Goal: Feedback & Contribution: Submit feedback/report problem

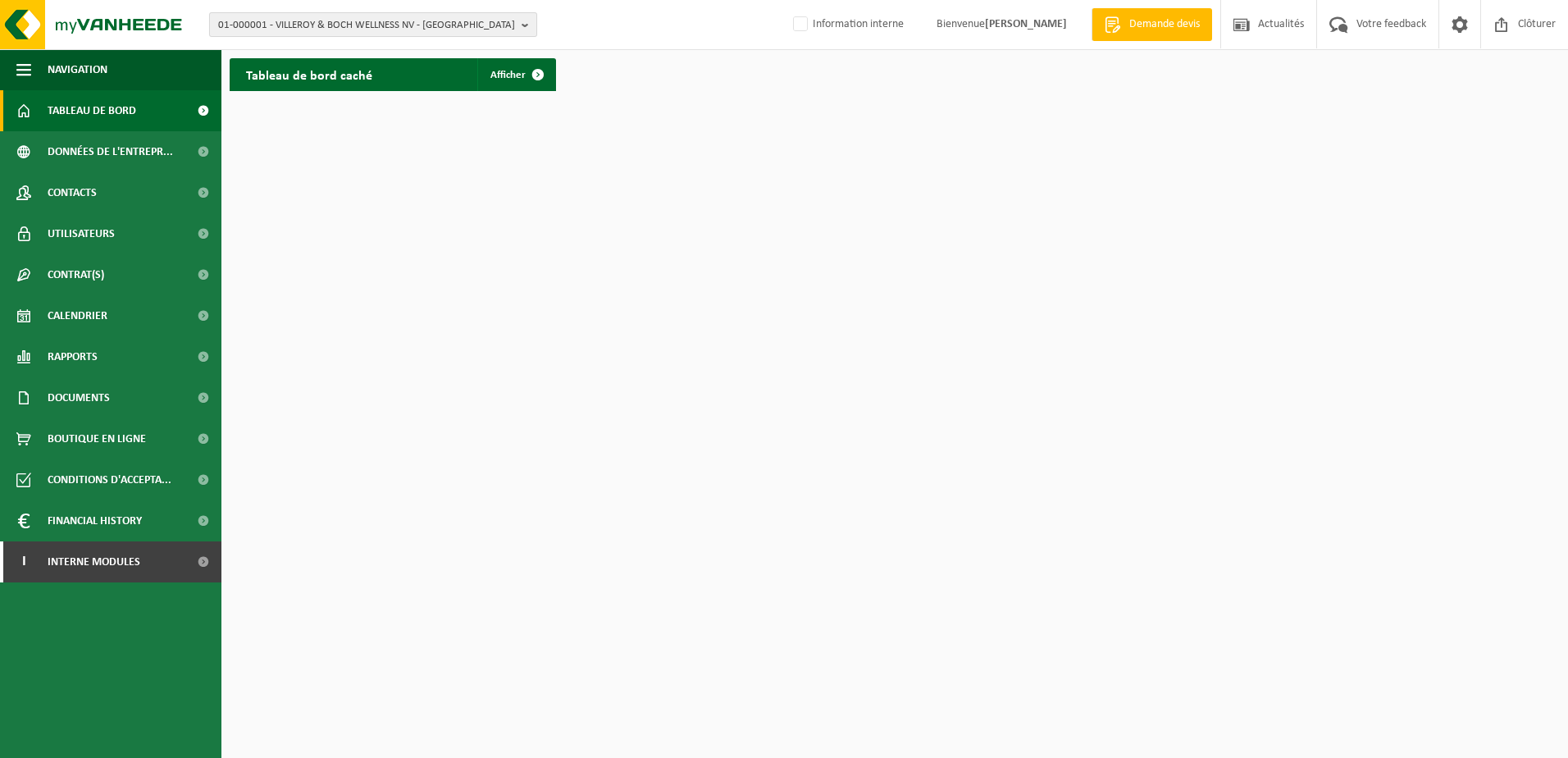
click at [352, 27] on span "01-000001 - VILLEROY & BOCH WELLNESS NV - [GEOGRAPHIC_DATA]" at bounding box center [366, 25] width 297 height 25
click at [351, 60] on input "text" at bounding box center [373, 51] width 320 height 21
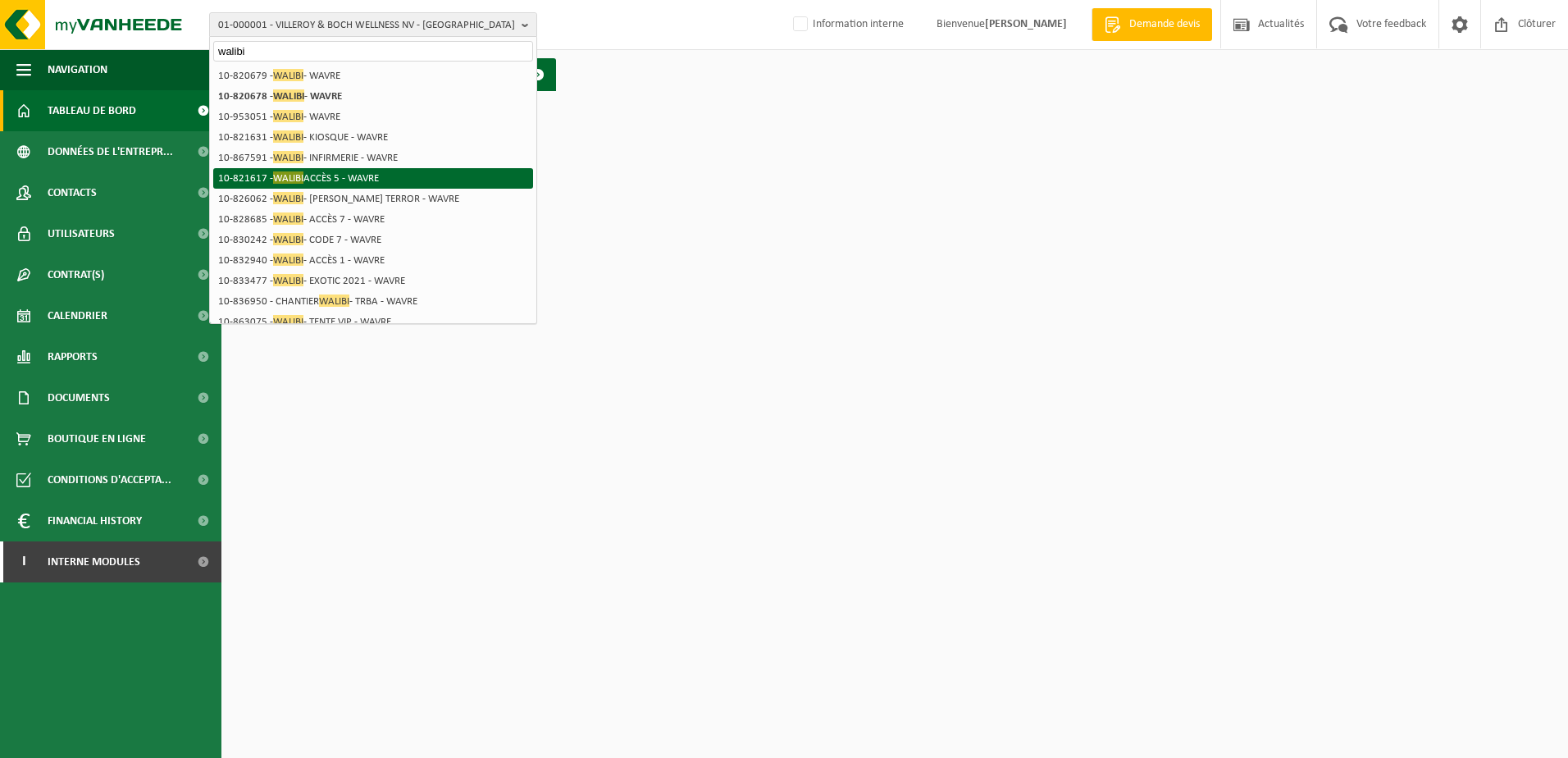
type input "walibi"
click at [382, 177] on li "10-821617 - WALIBI ACCÈS 5 - WAVRE" at bounding box center [373, 178] width 320 height 21
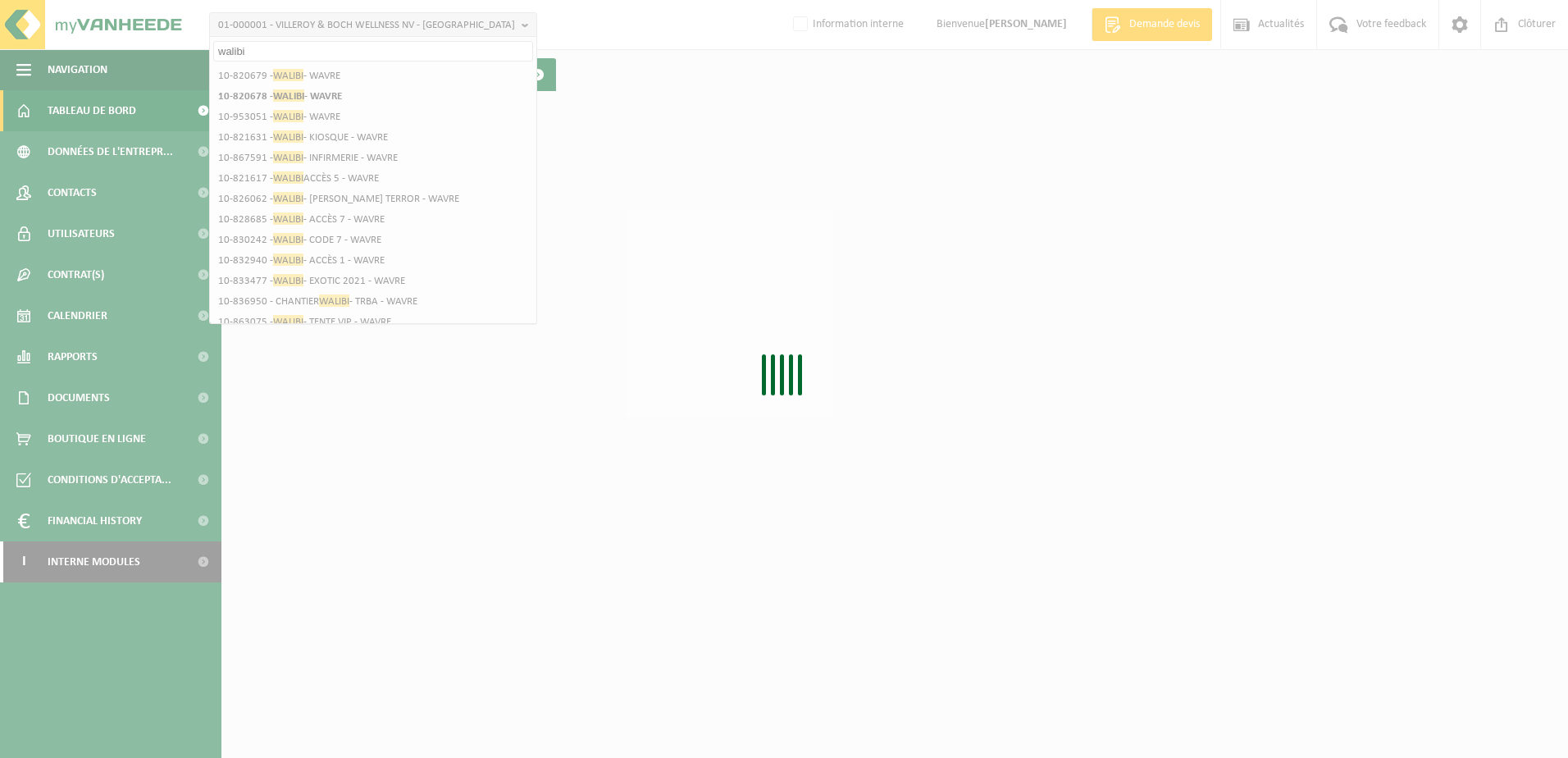
click at [531, 417] on div "Patientez Le téléchargement est un peu long en raison de la grande quantité de …" at bounding box center [784, 379] width 1568 height 758
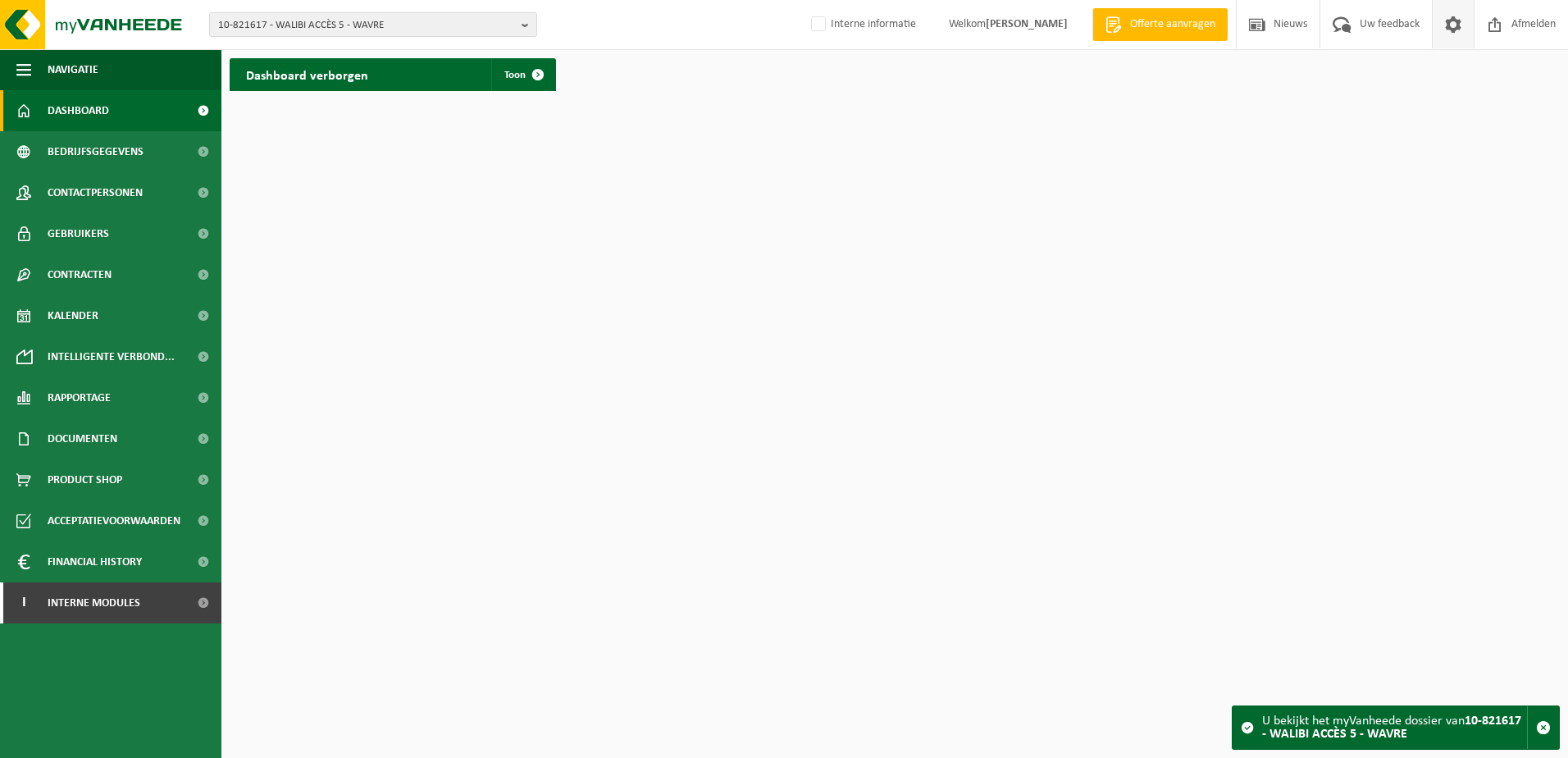
click at [1453, 26] on span at bounding box center [1453, 24] width 25 height 48
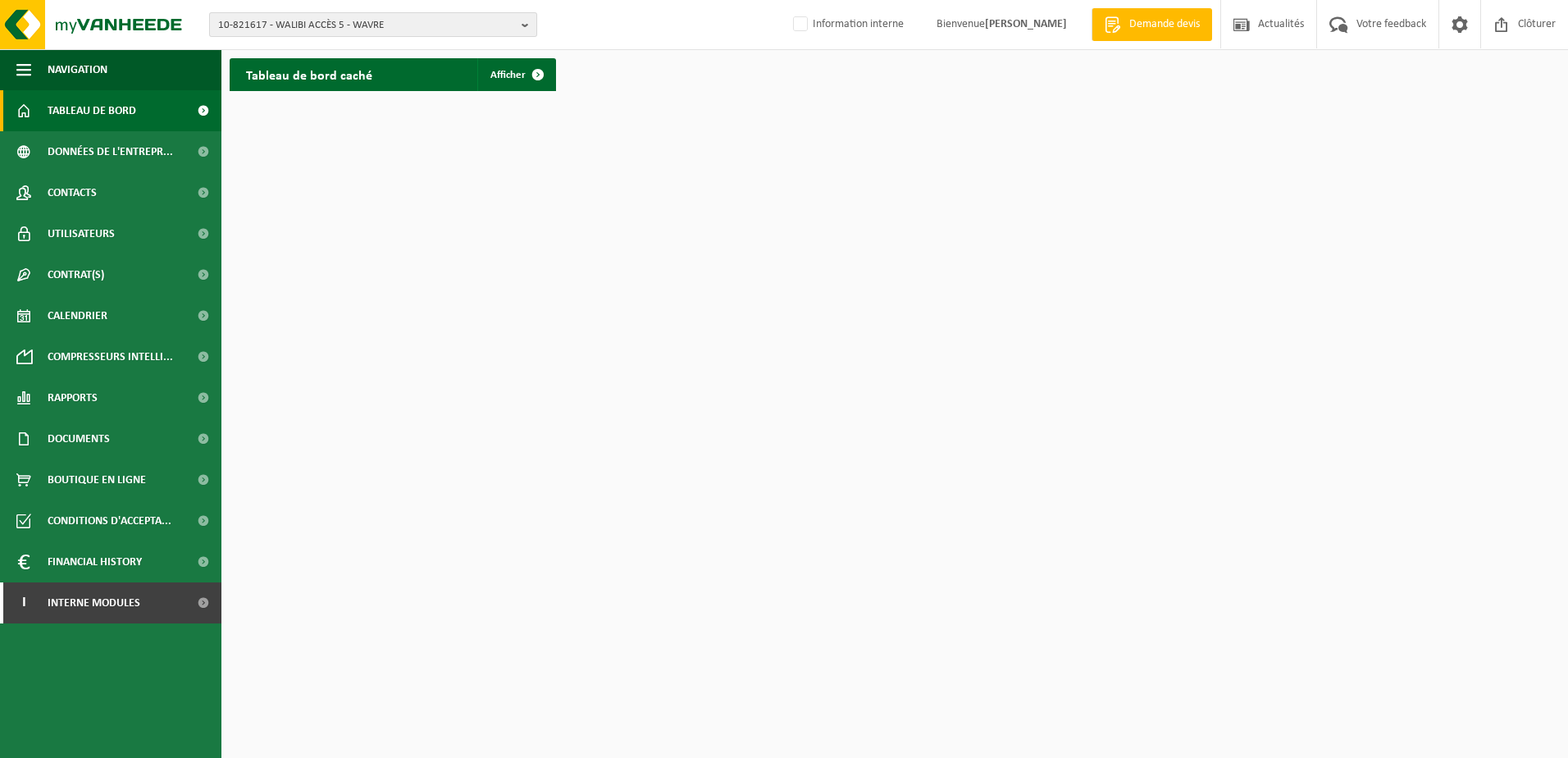
click at [525, 32] on b "button" at bounding box center [529, 24] width 15 height 23
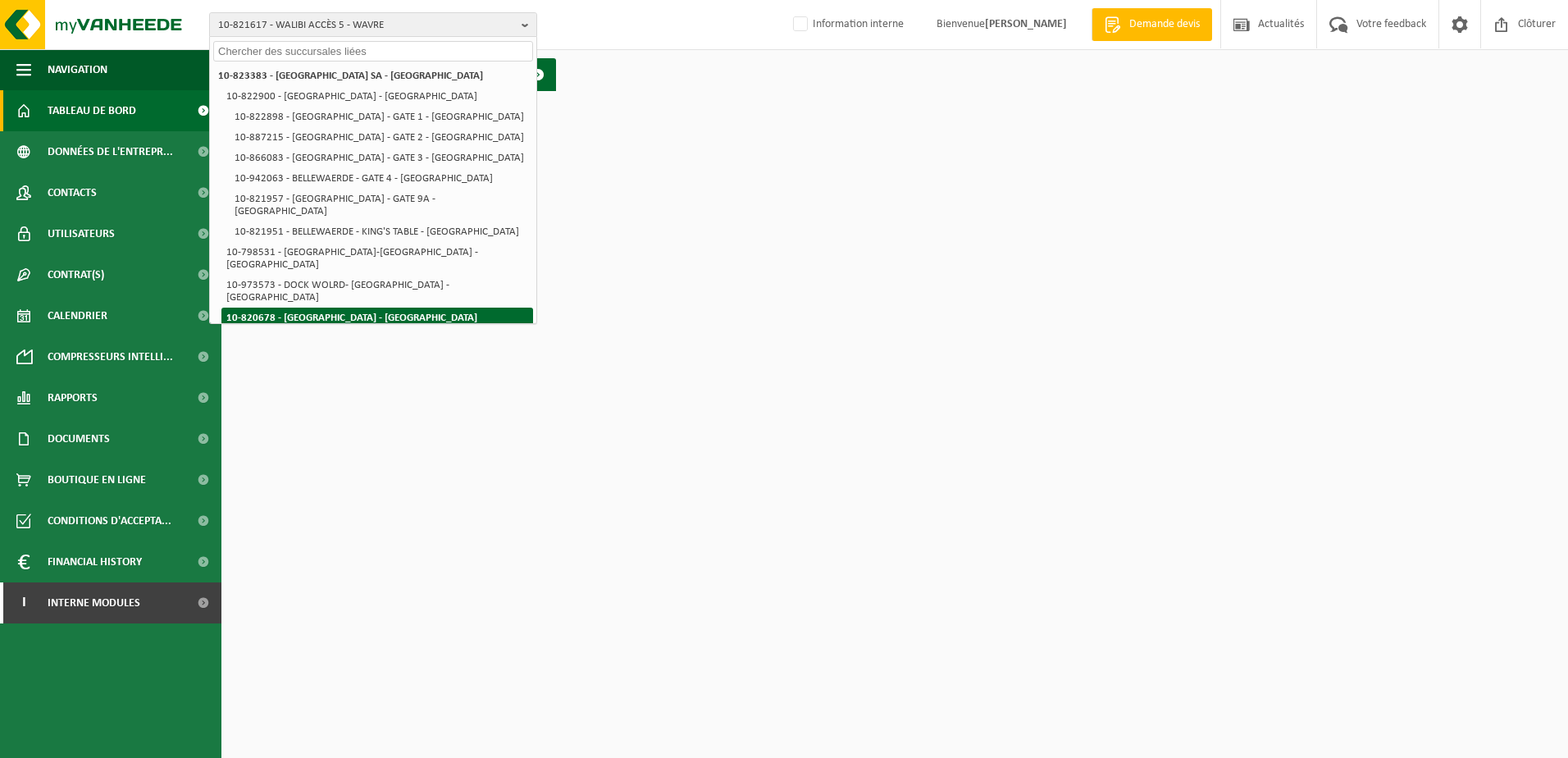
click at [461, 308] on li "10-820678 - WALIBI - WAVRE" at bounding box center [378, 317] width 312 height 21
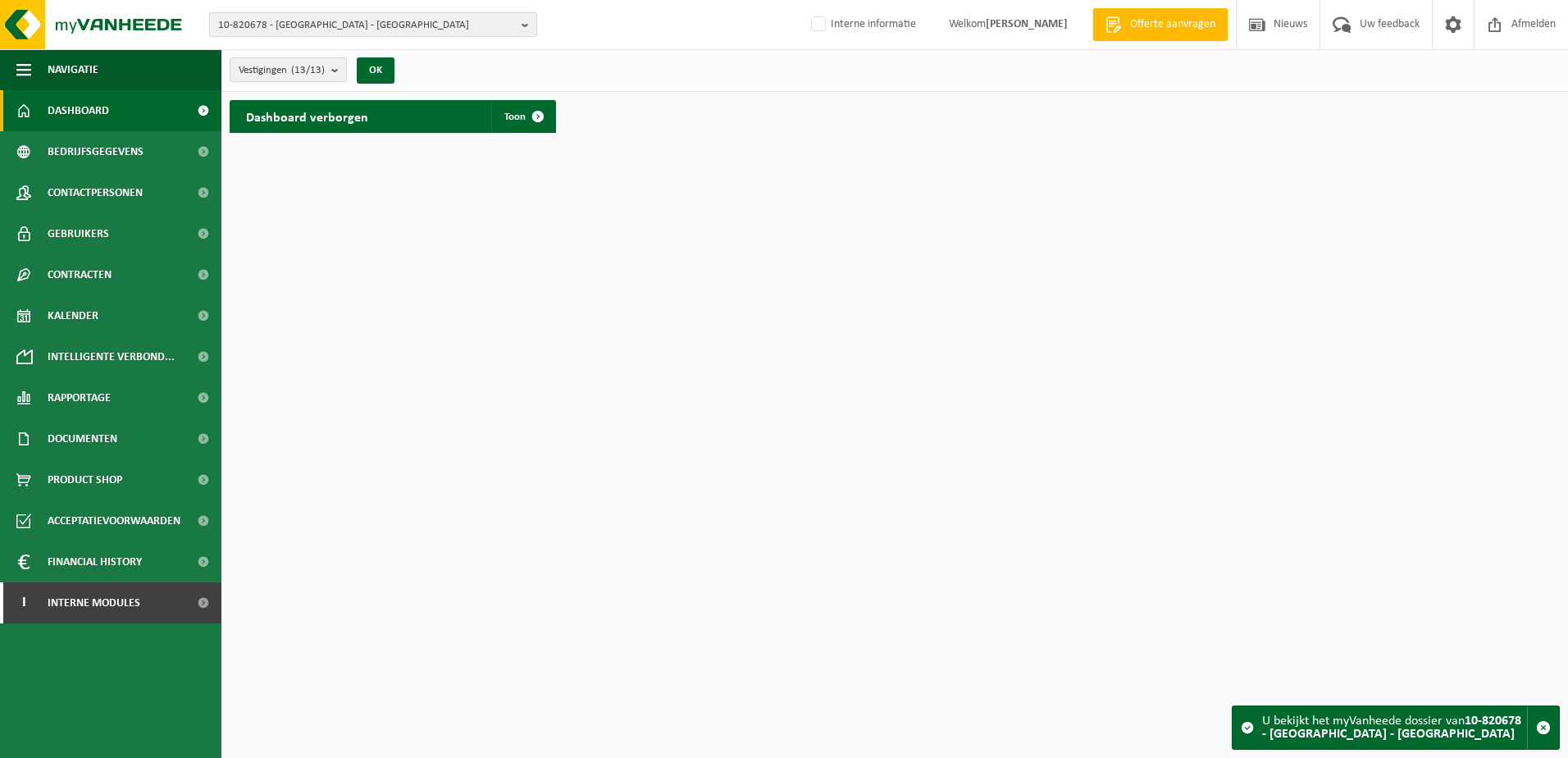
click at [456, 34] on span "10-820678 - [GEOGRAPHIC_DATA] - [GEOGRAPHIC_DATA]" at bounding box center [366, 25] width 297 height 25
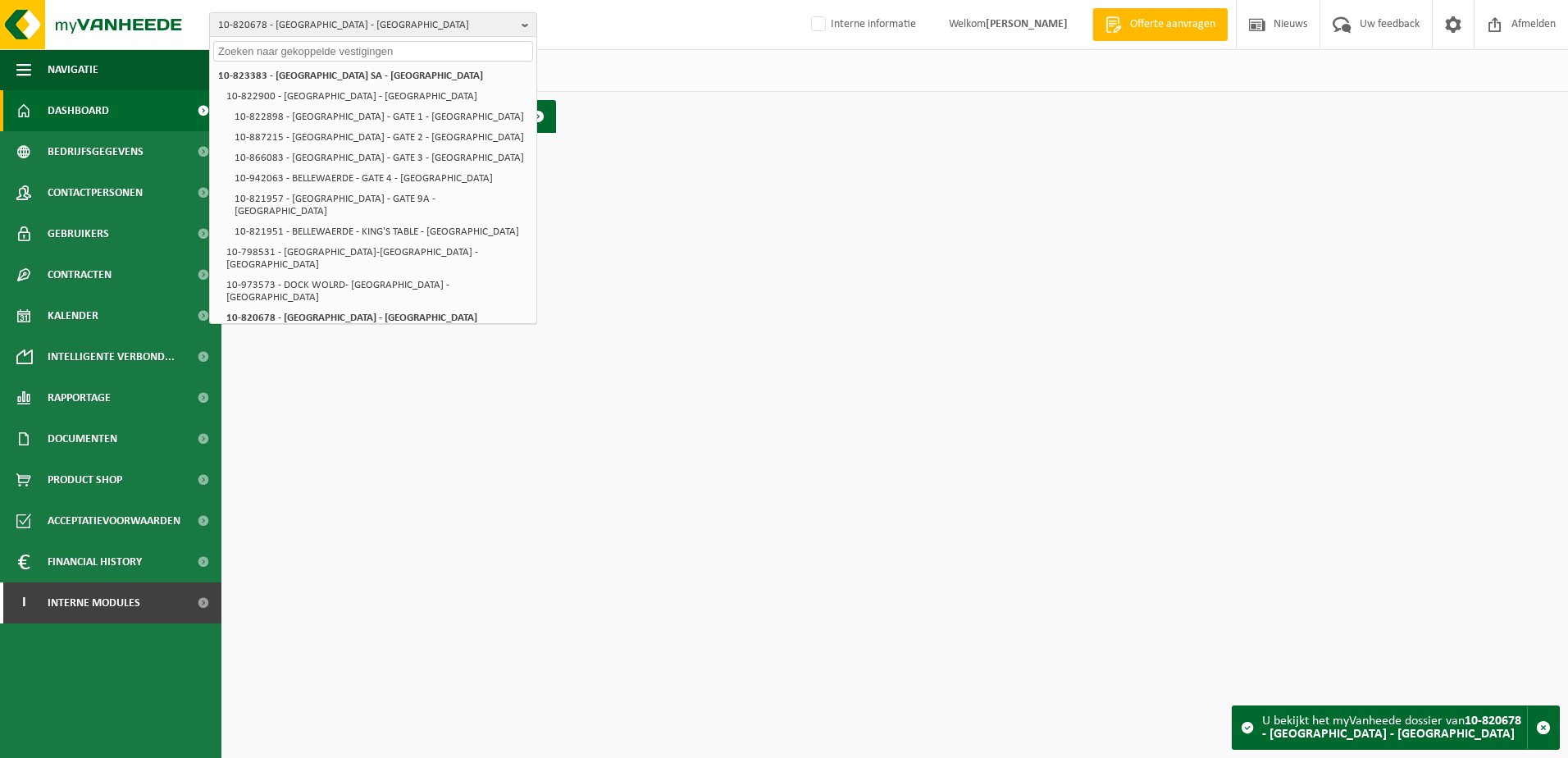
click at [753, 140] on html "10-820678 - WALIBI - WAVRE 10-823383 - BELPARK SA - WAVRE 10-822900 - BELLEWAER…" at bounding box center [784, 379] width 1568 height 758
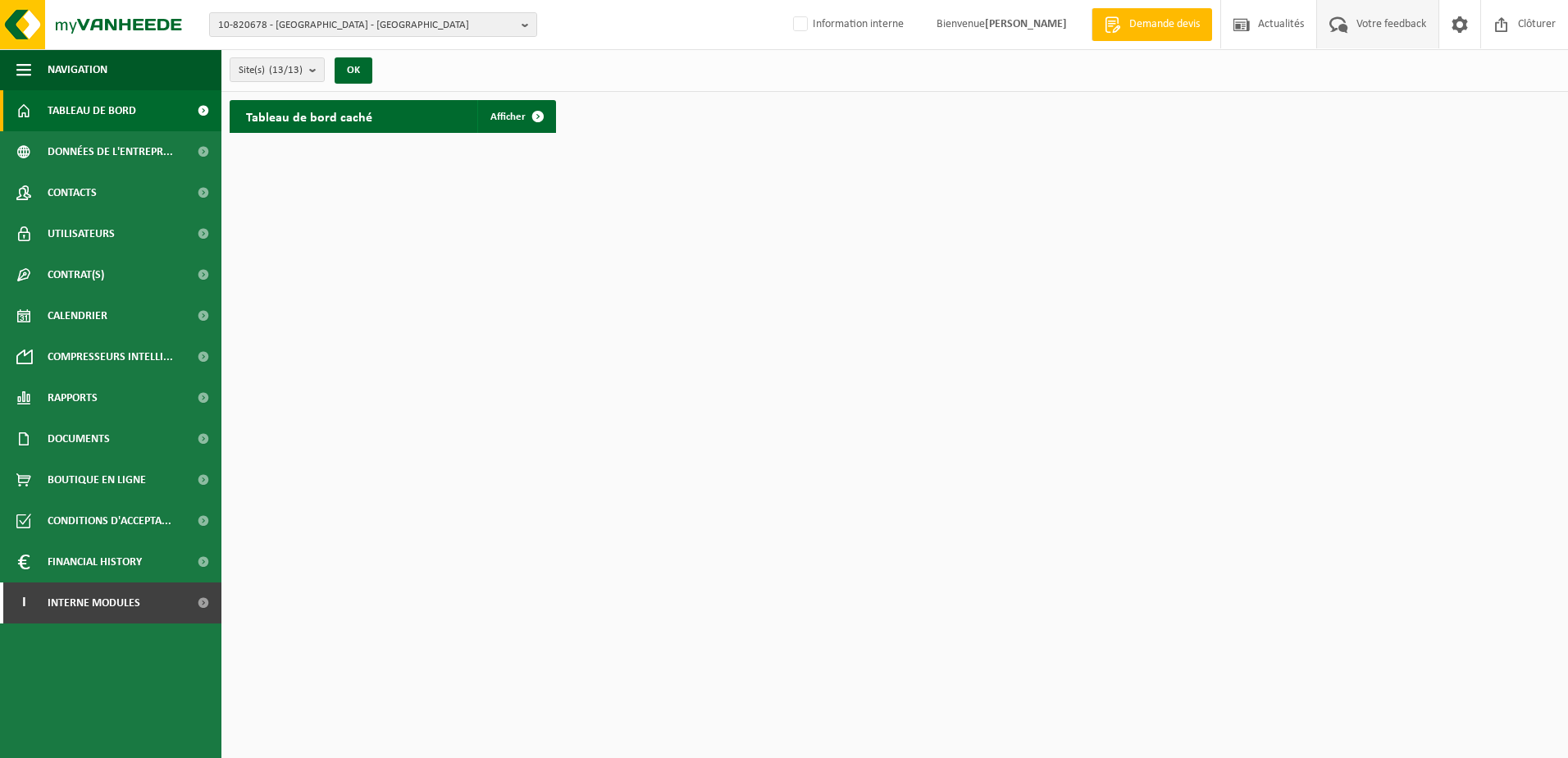
click at [1401, 26] on span "Votre feedback" at bounding box center [1391, 24] width 78 height 48
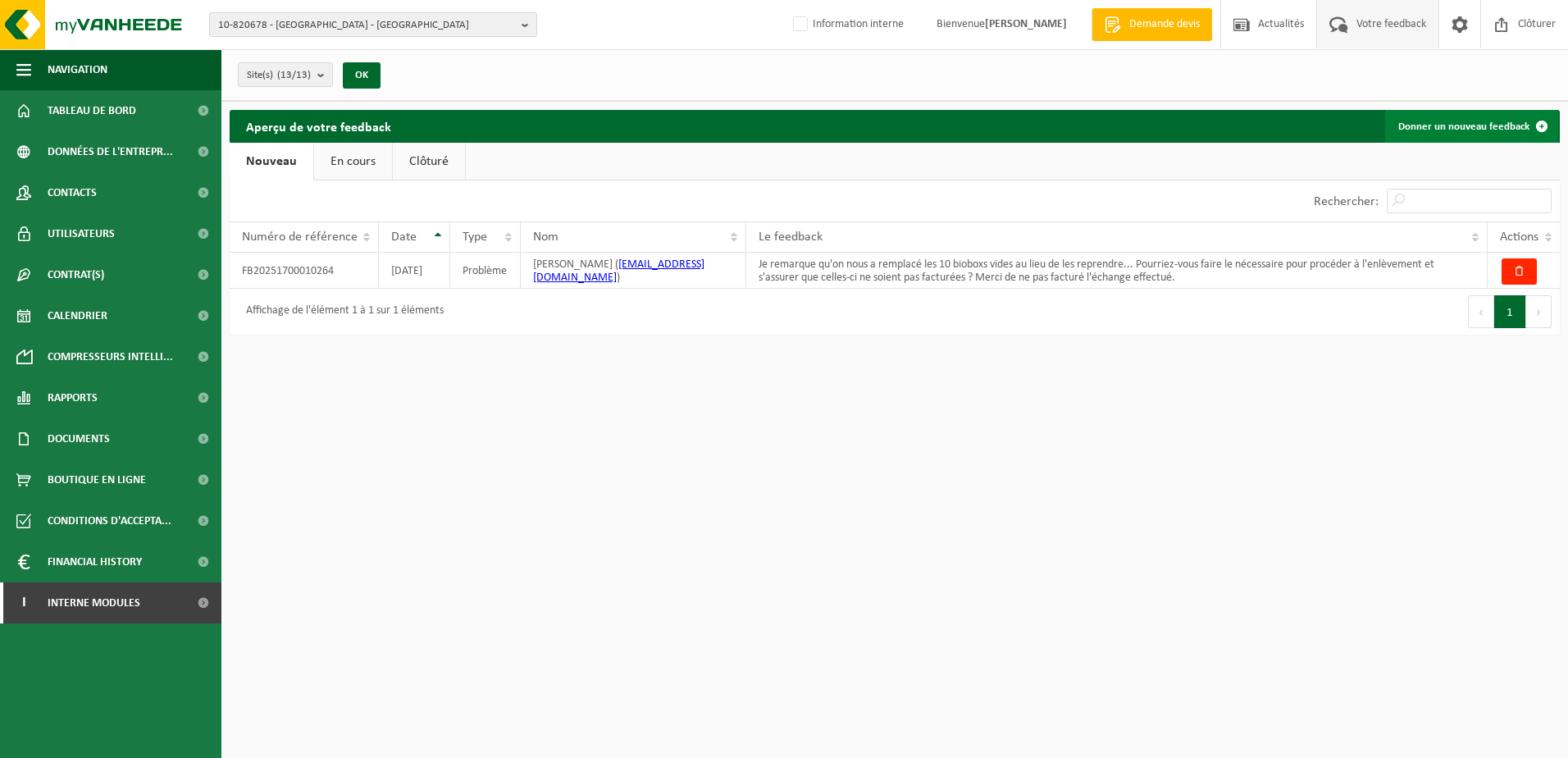
click at [1480, 121] on link "Donner un nouveau feedback" at bounding box center [1472, 125] width 174 height 33
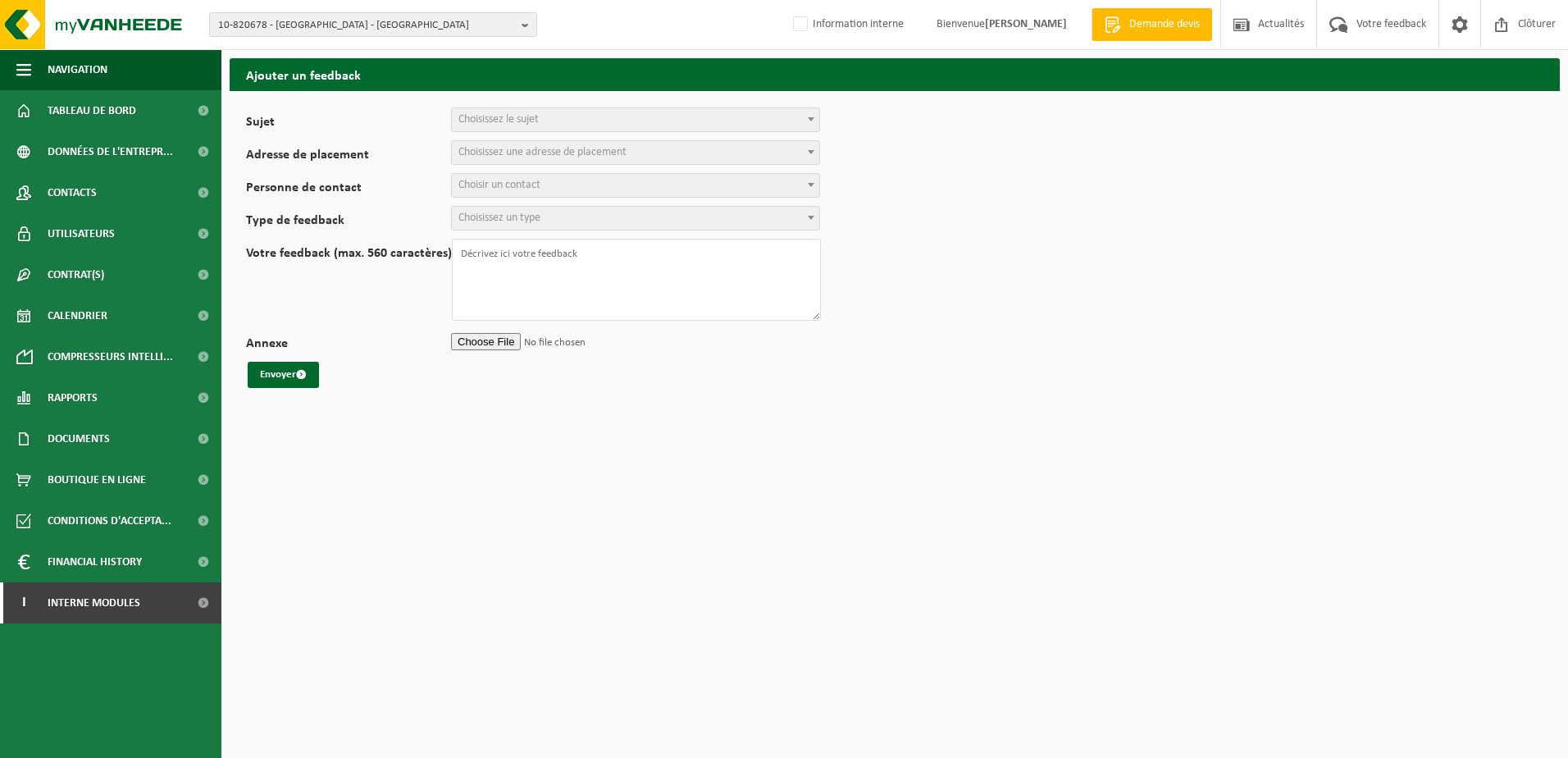
select select
click at [732, 119] on span "Choisissez le sujet" at bounding box center [635, 119] width 368 height 23
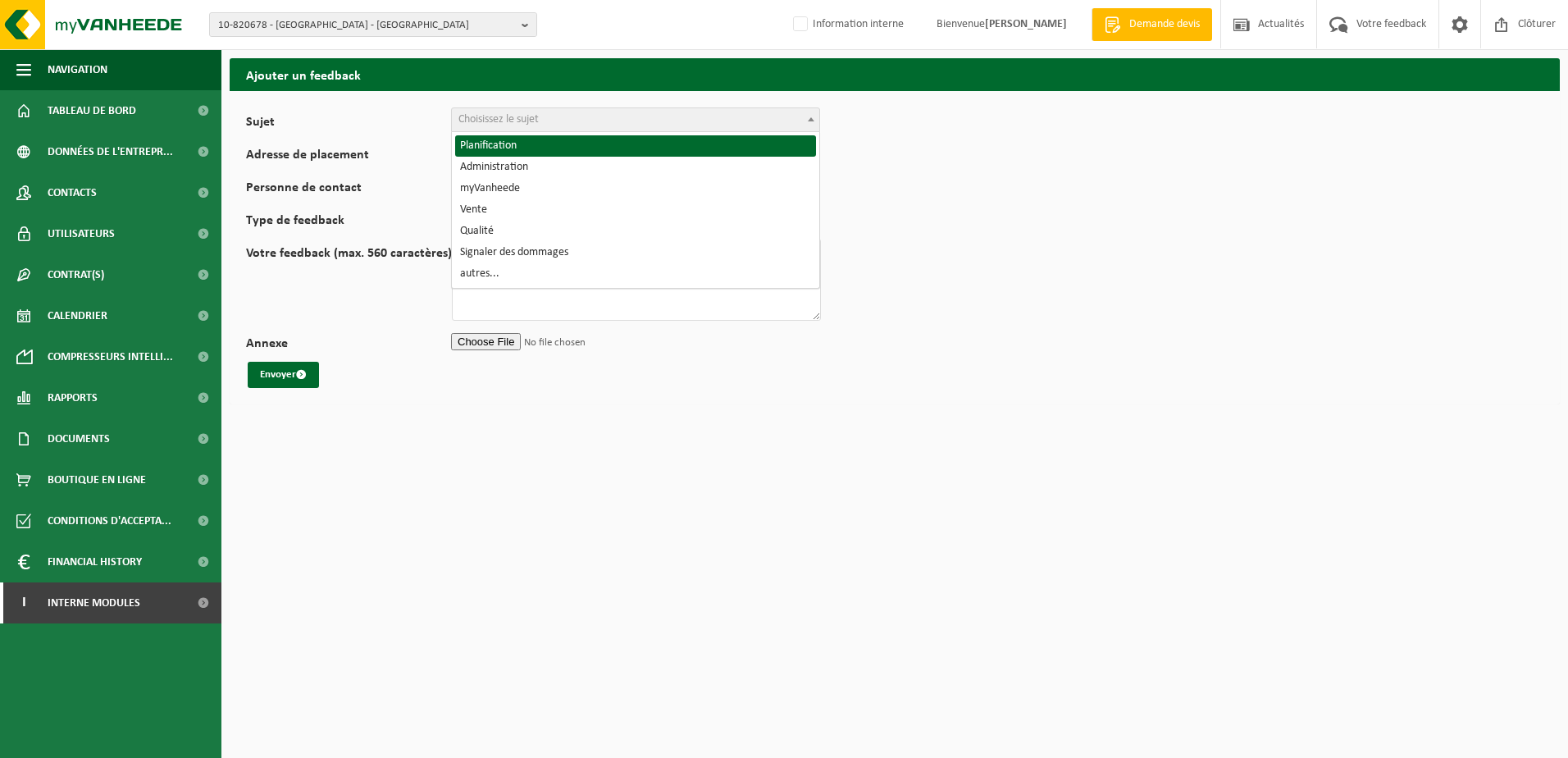
select select "1"
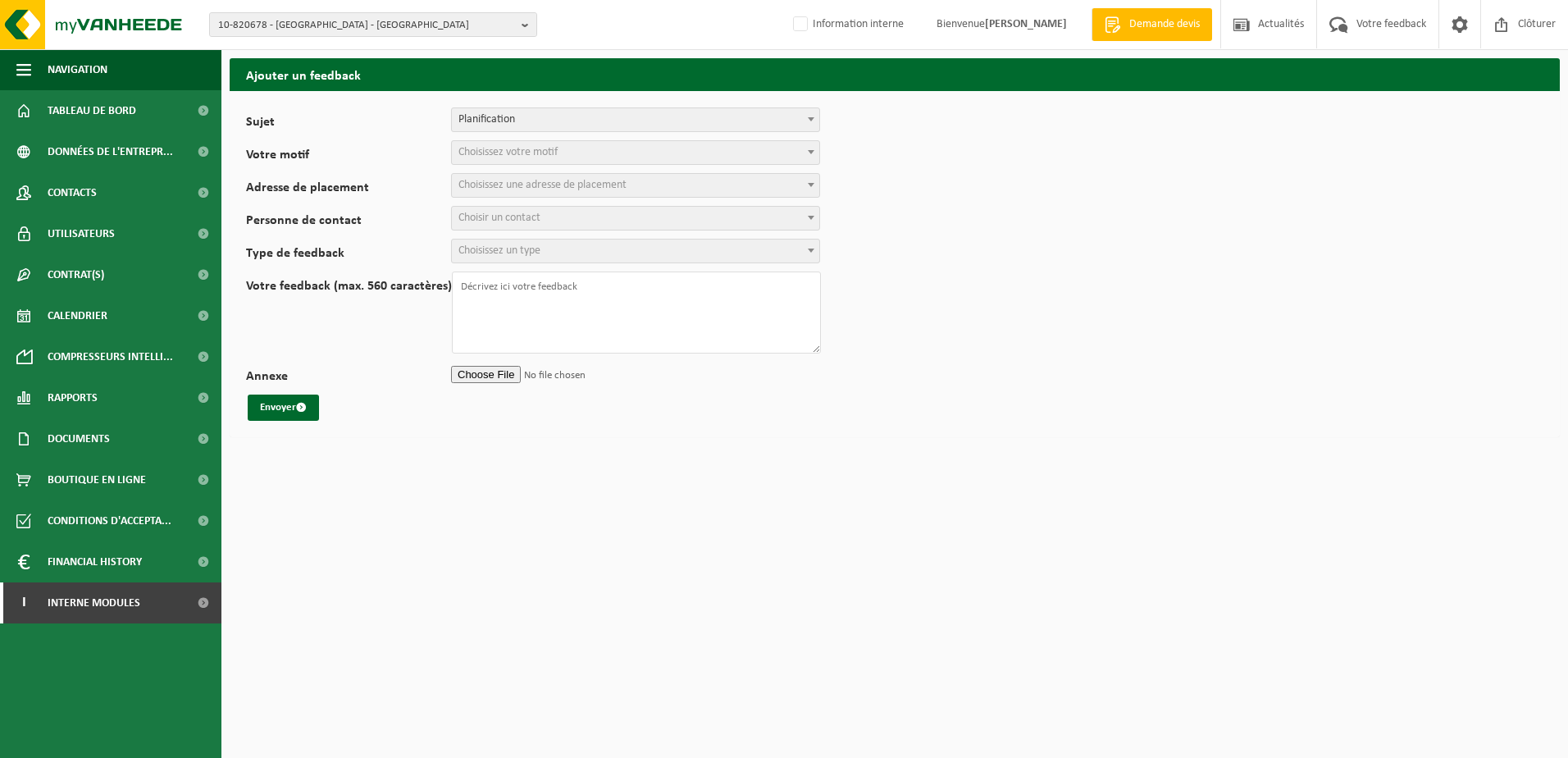
click at [706, 159] on span "Choisissez votre motif" at bounding box center [635, 152] width 368 height 23
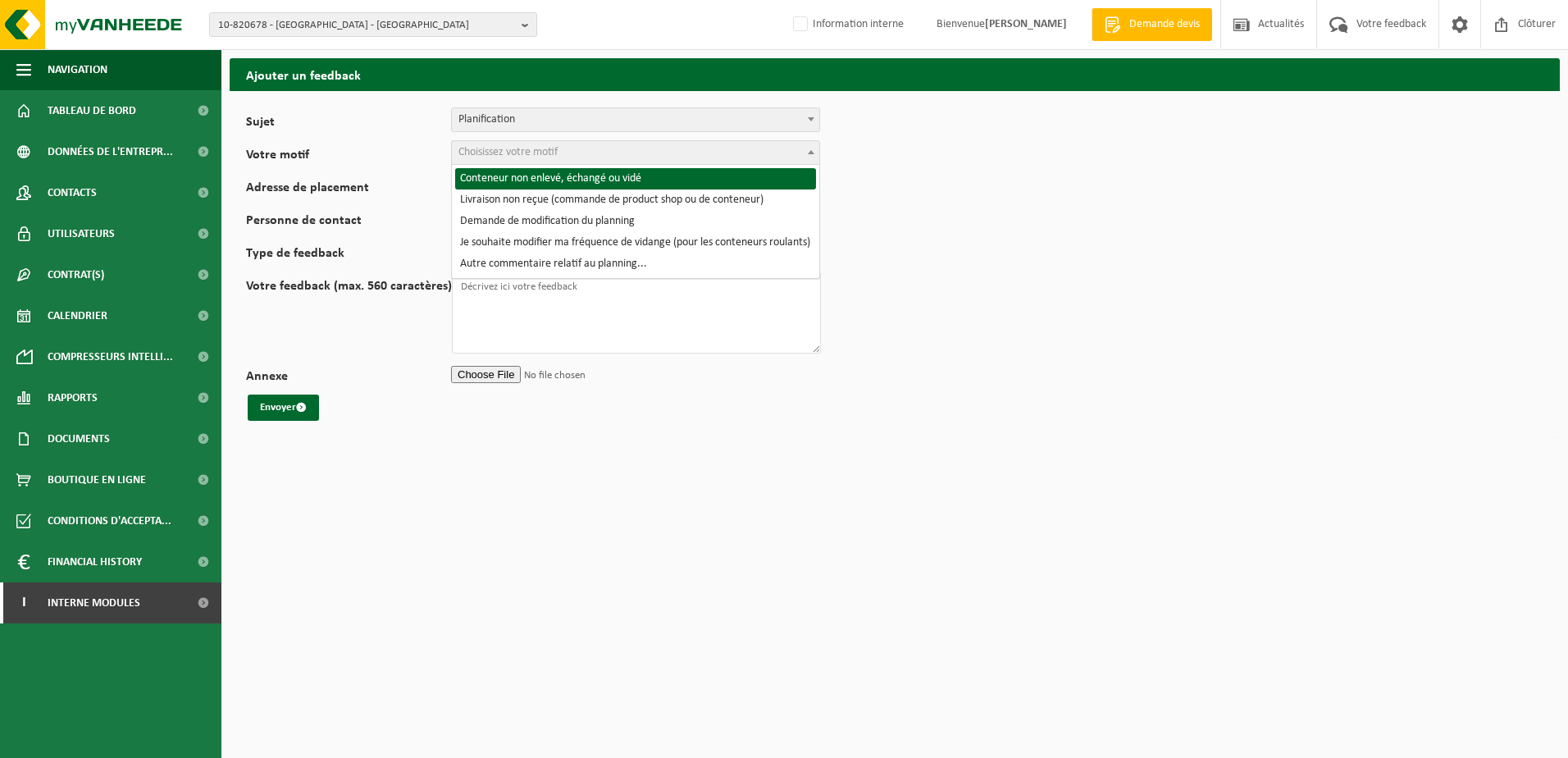
select select "2"
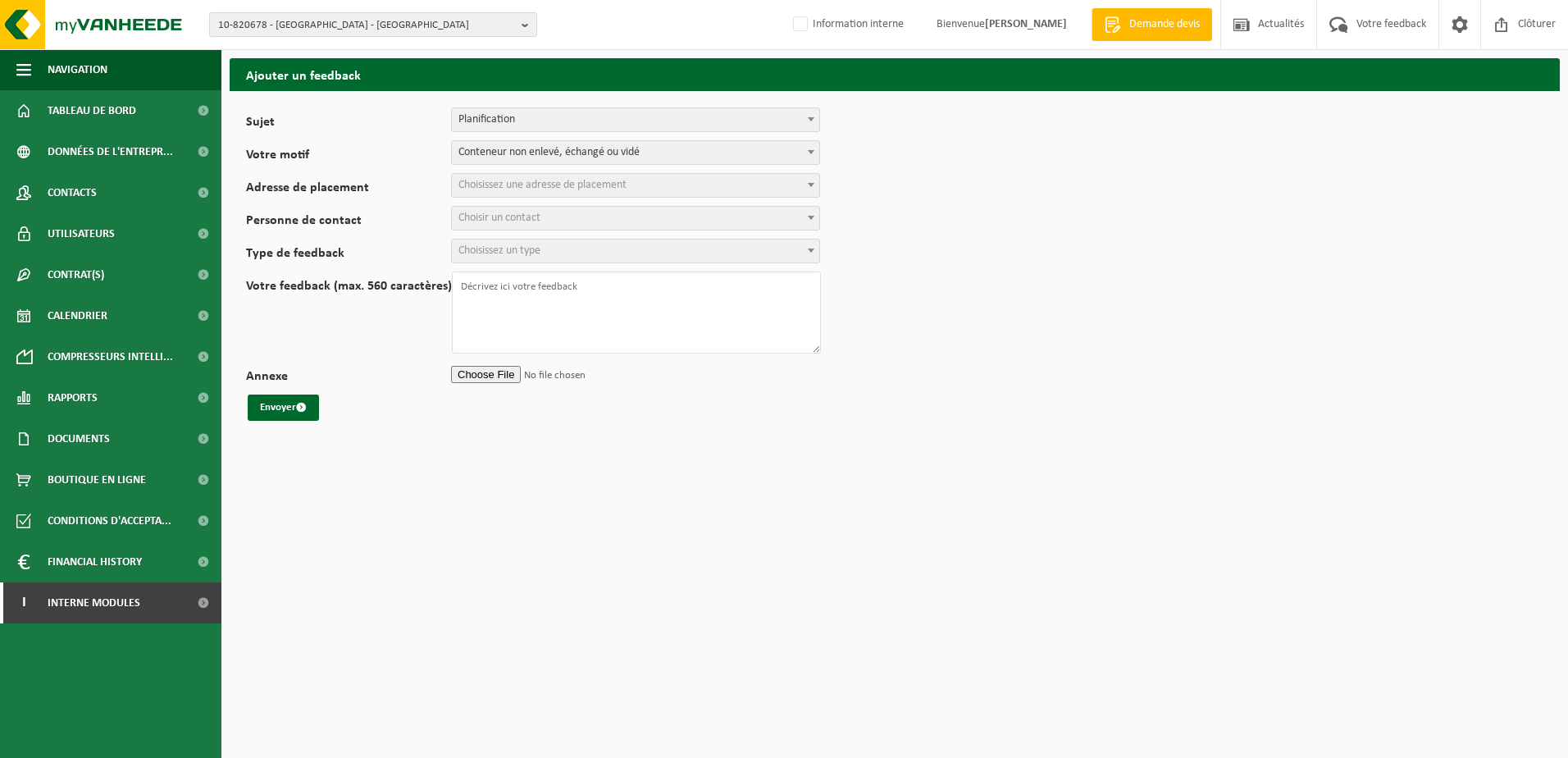
click at [705, 186] on span "Choisissez une adresse de placement" at bounding box center [635, 184] width 368 height 23
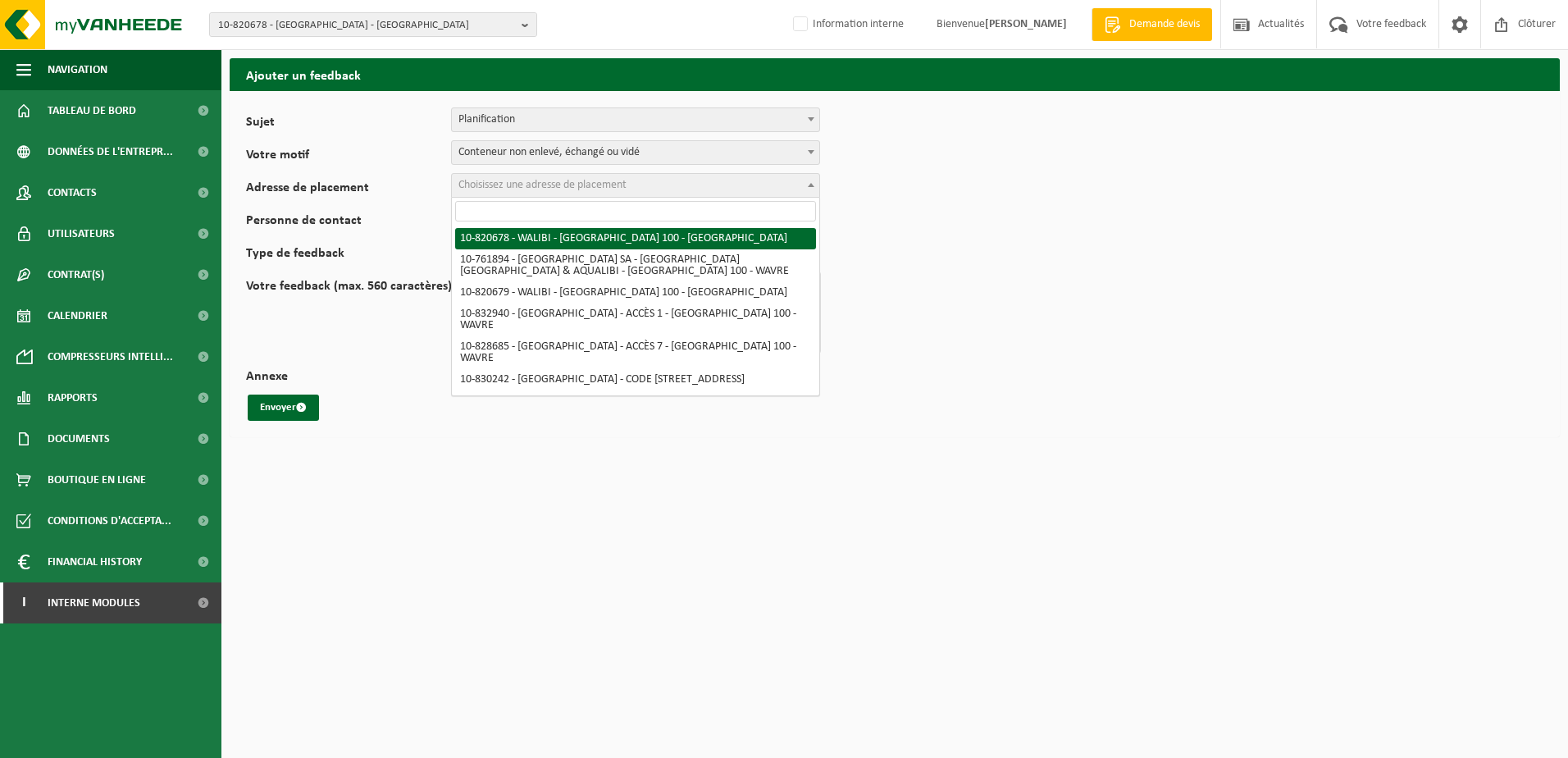
select select "40482"
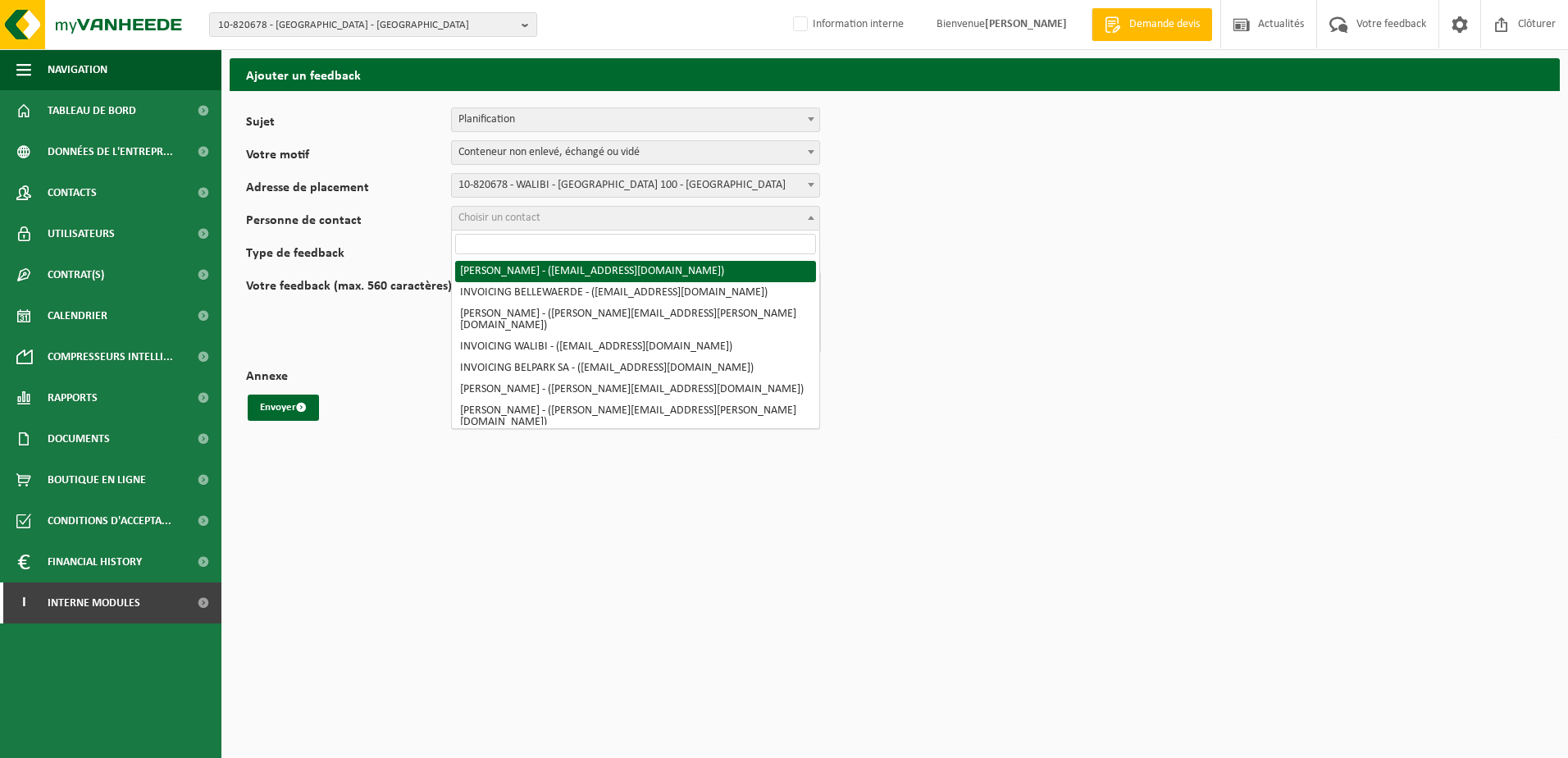
click at [704, 212] on span "Choisir un contact" at bounding box center [635, 218] width 368 height 23
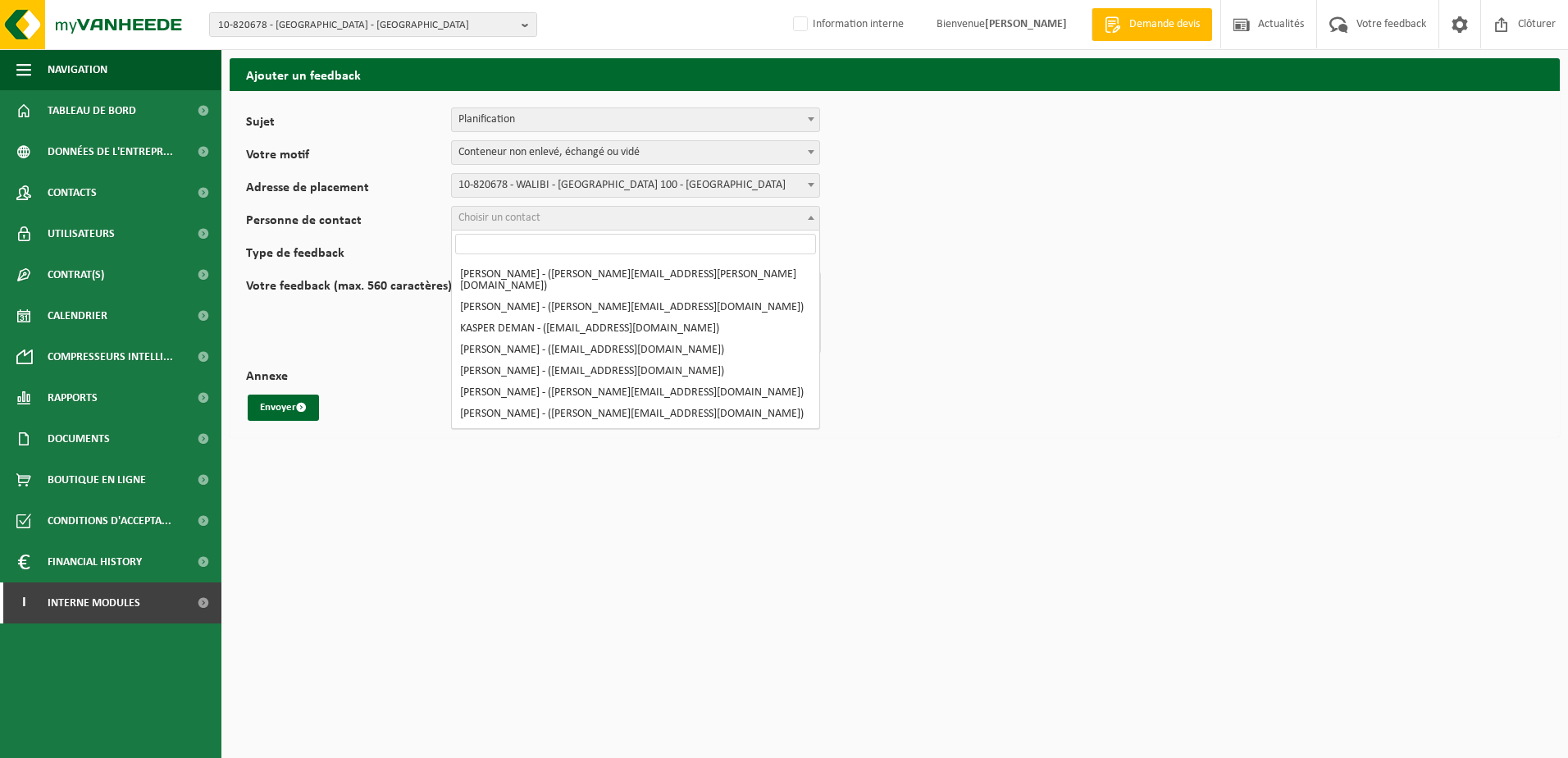
scroll to position [164, 0]
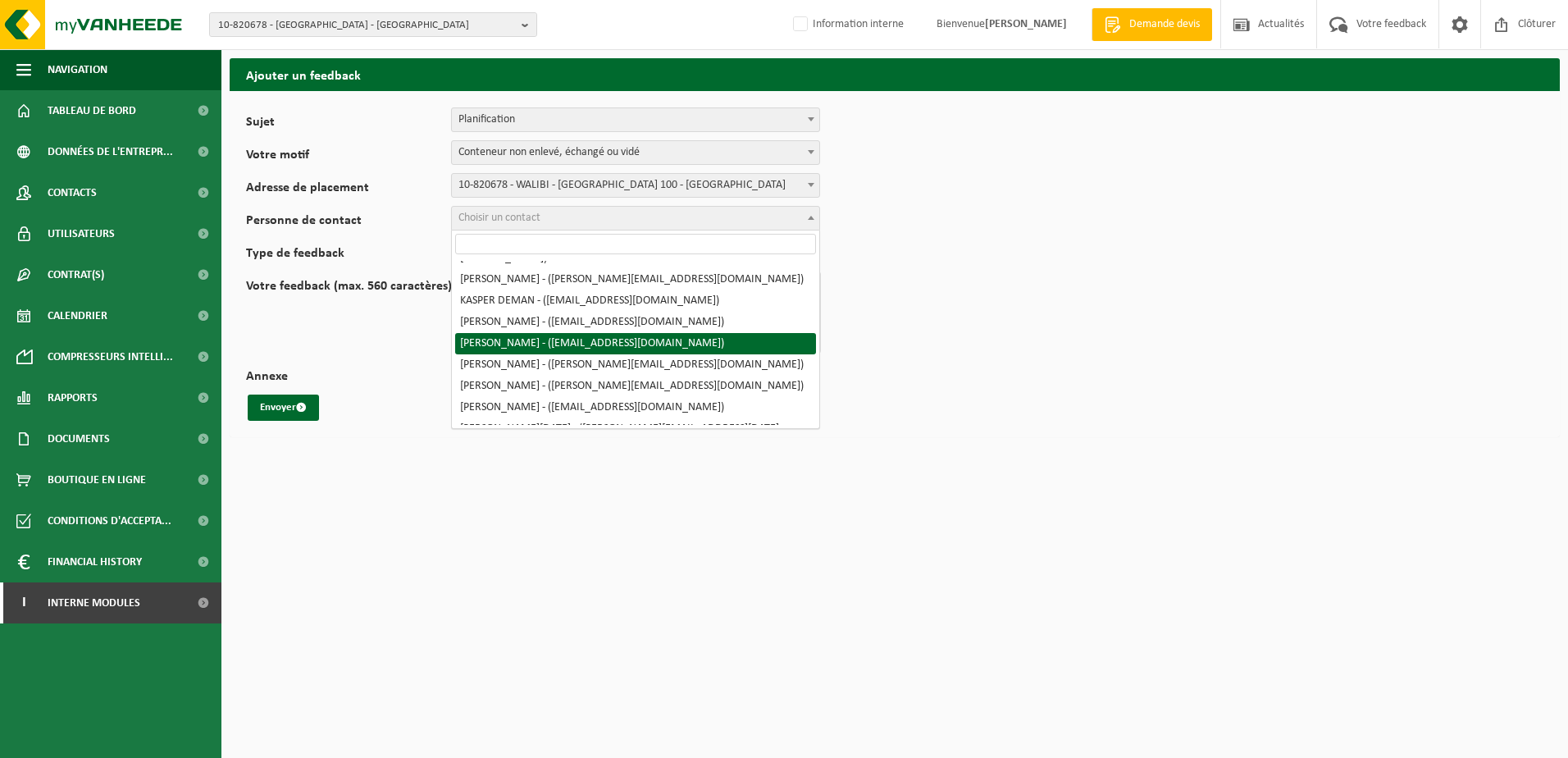
select select "77575"
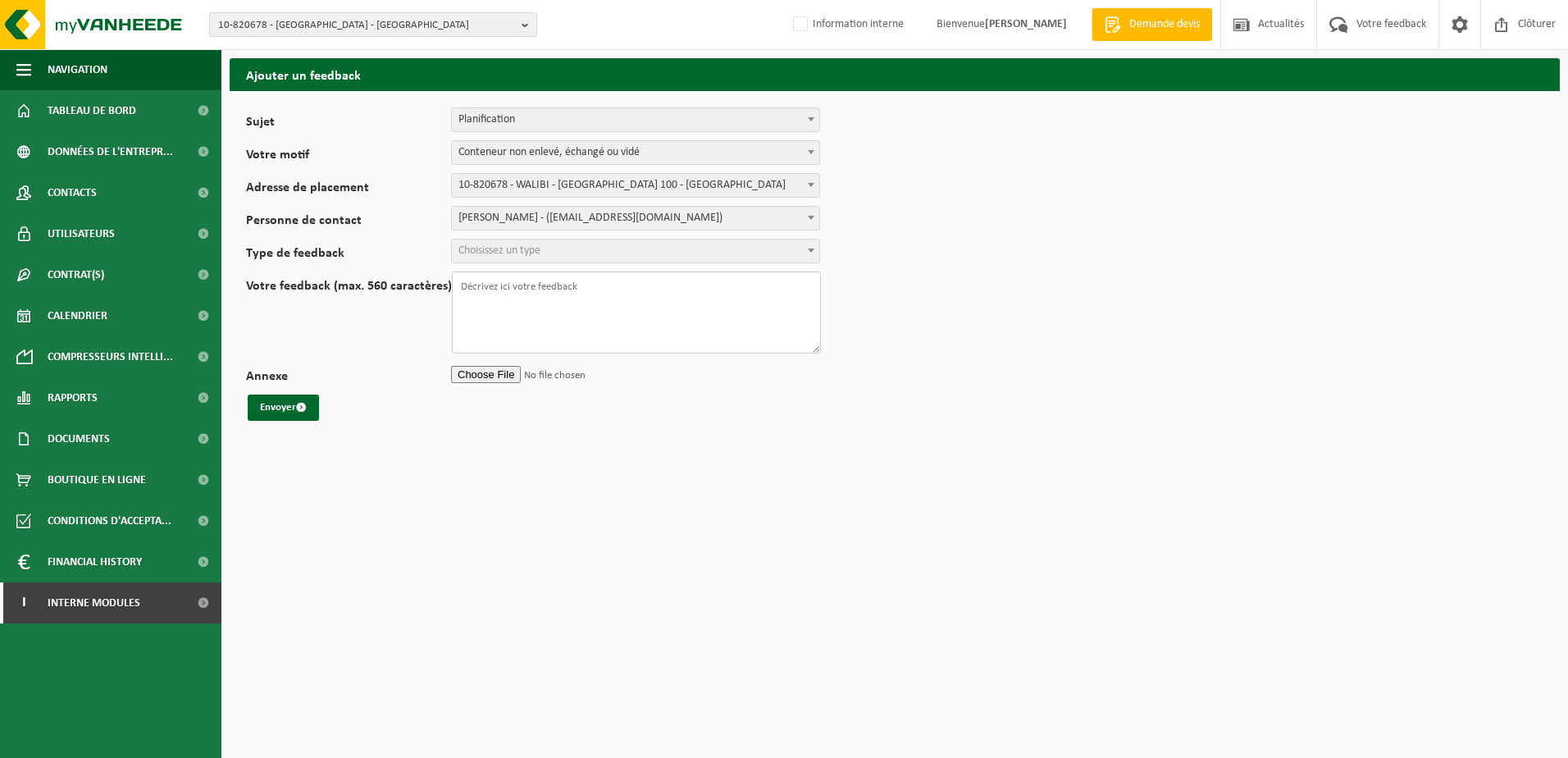
click at [528, 285] on textarea "Votre feedback (max. 560 caractères)" at bounding box center [636, 311] width 369 height 82
paste textarea "Bonjour à vous, Début de semaine j'ai relancé une demande d'échange de différen…"
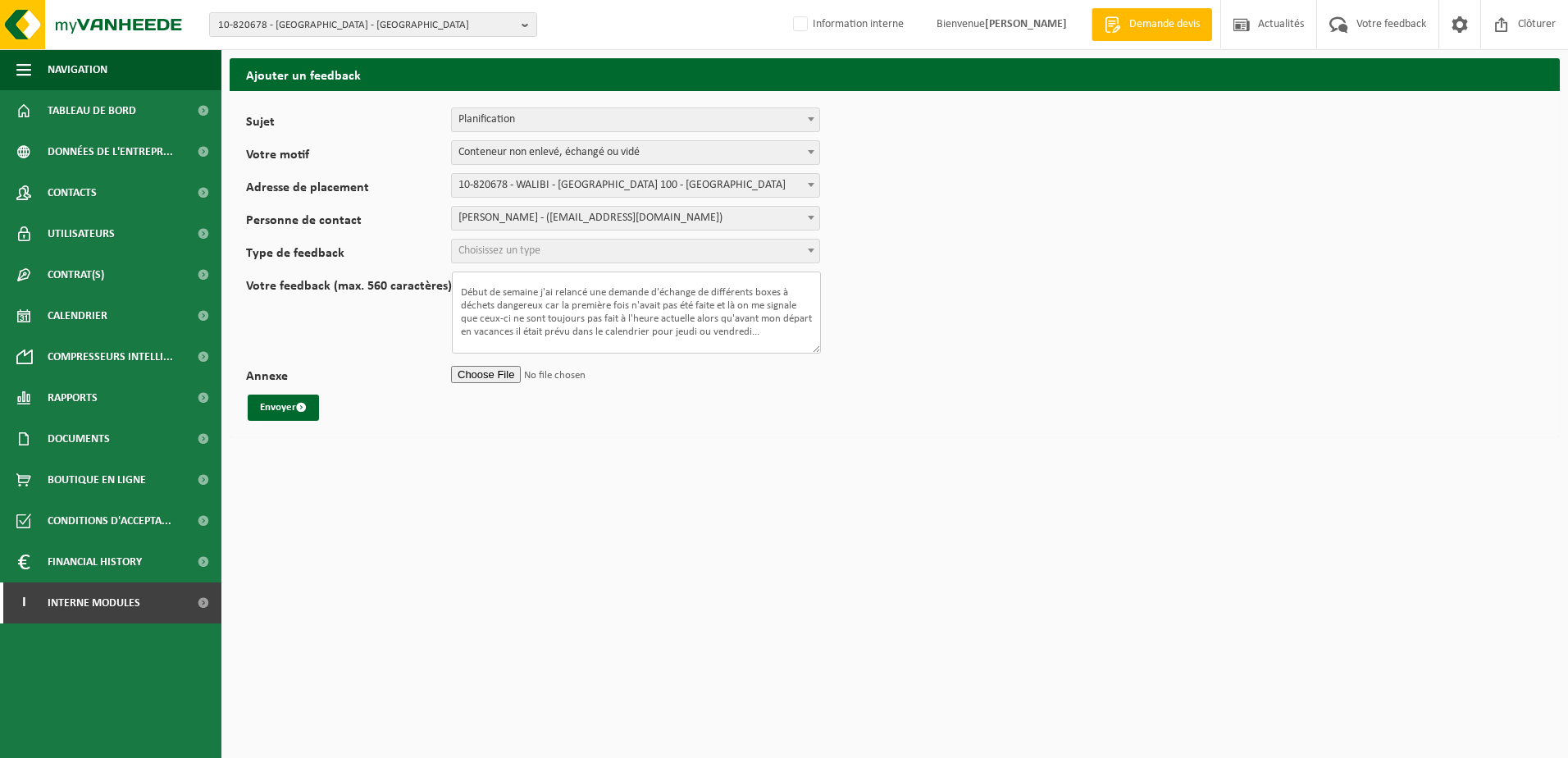
scroll to position [0, 0]
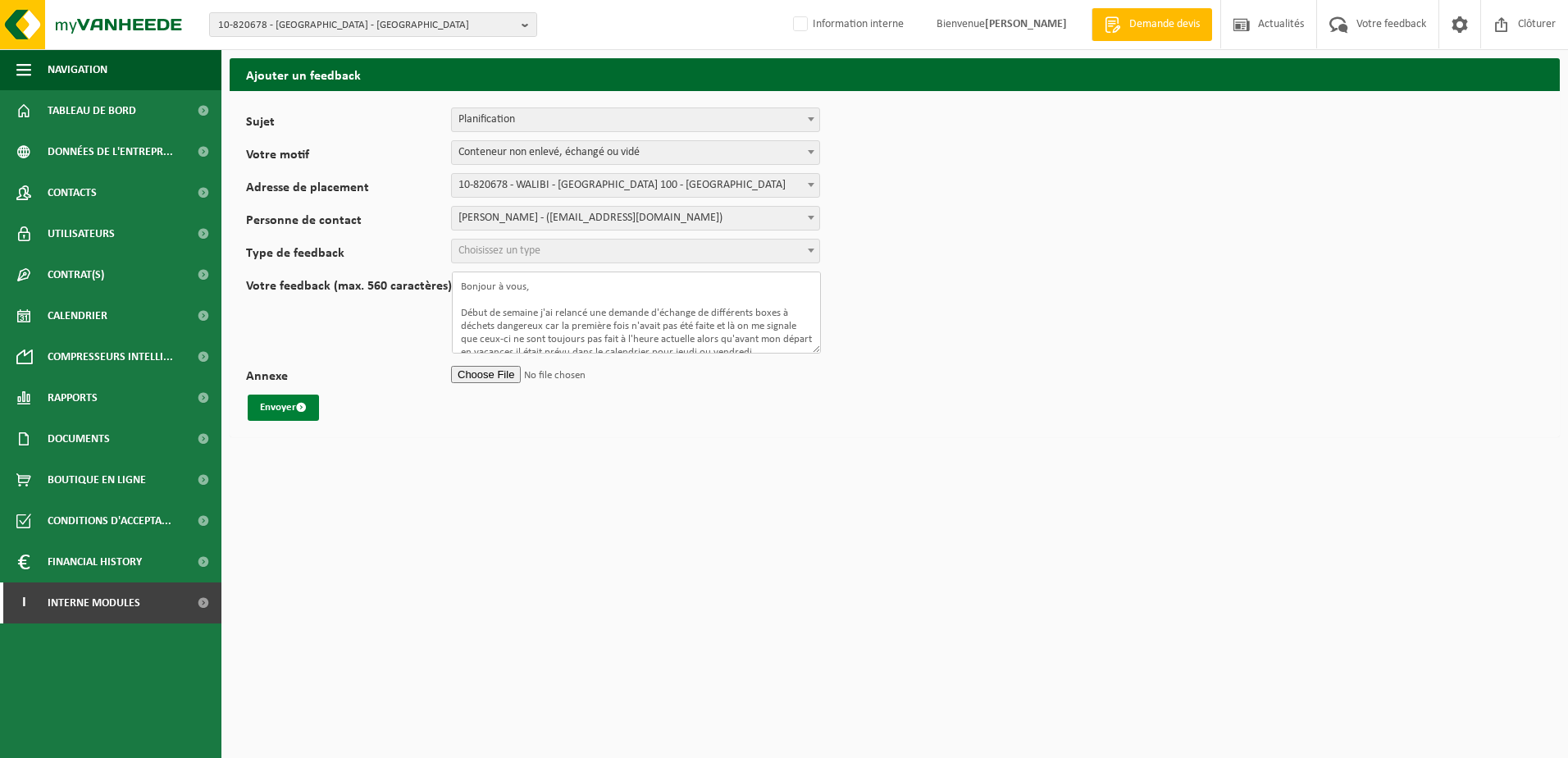
type textarea "Bonjour à vous, Début de semaine j'ai relancé une demande d'échange de différen…"
click at [280, 410] on button "Envoyer" at bounding box center [283, 407] width 71 height 27
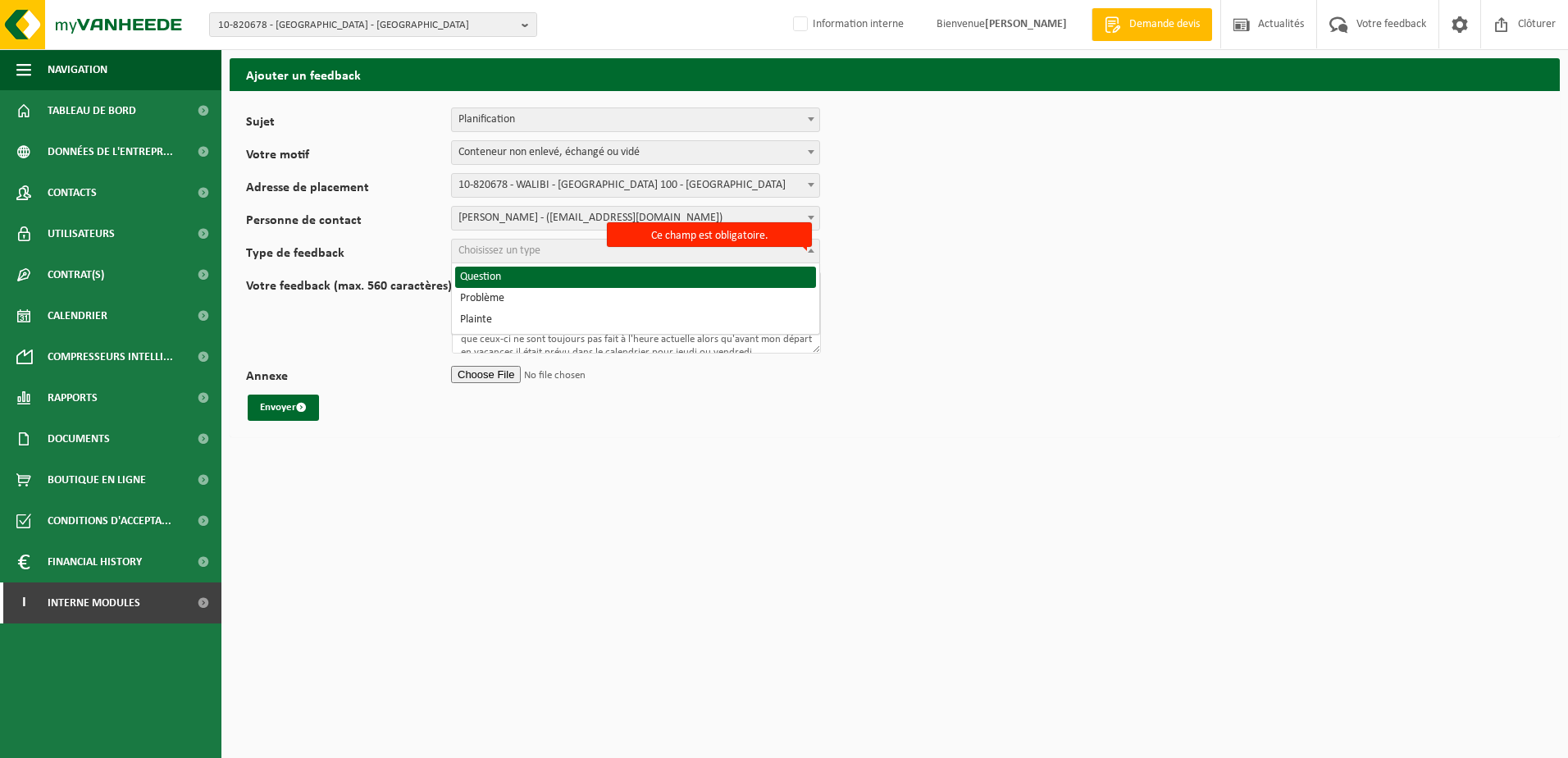
click at [584, 241] on span "Choisissez un type" at bounding box center [635, 250] width 368 height 23
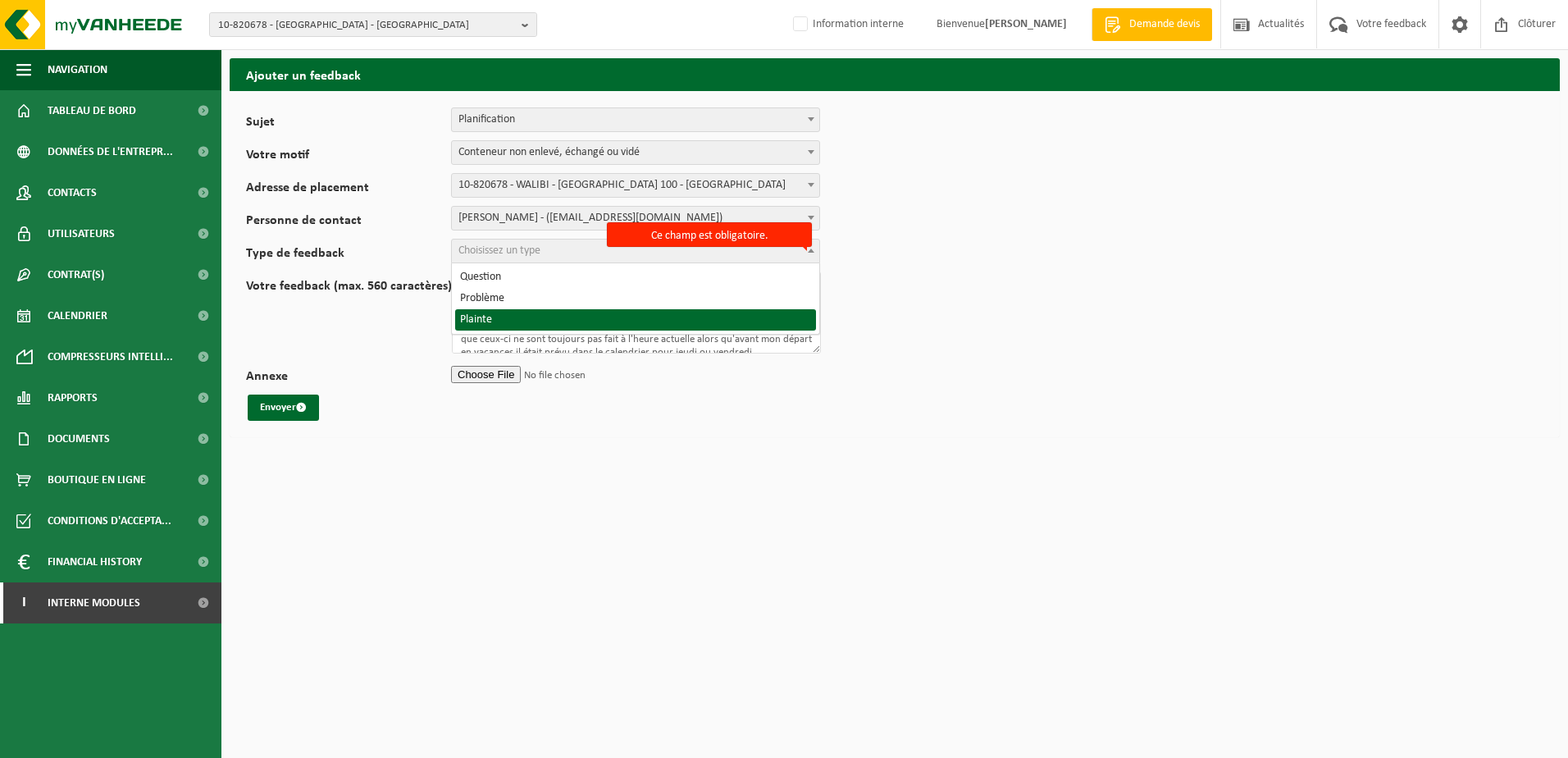
select select "COM"
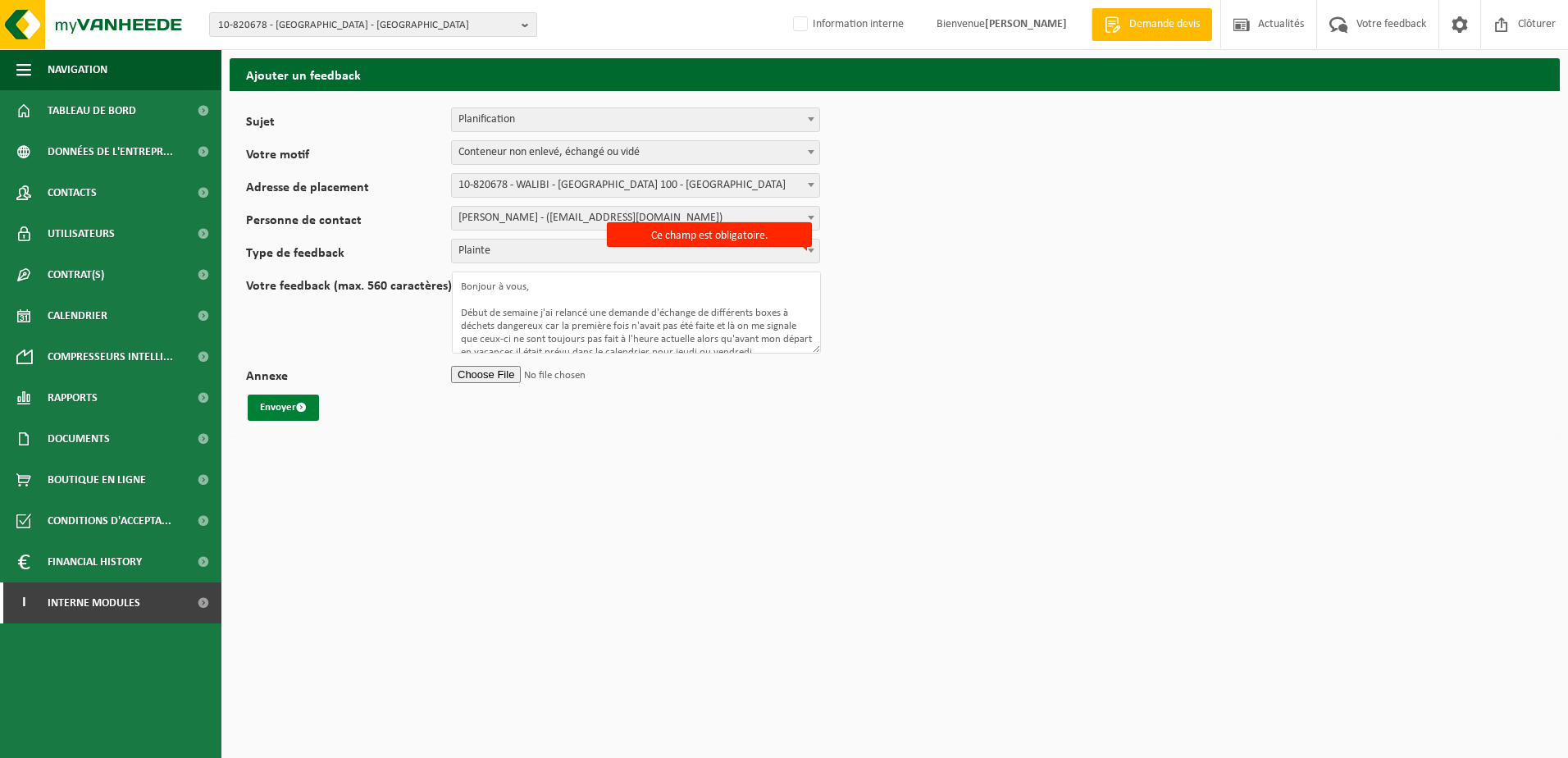
click at [298, 406] on span "submit" at bounding box center [301, 407] width 11 height 11
